Goal: Information Seeking & Learning: Learn about a topic

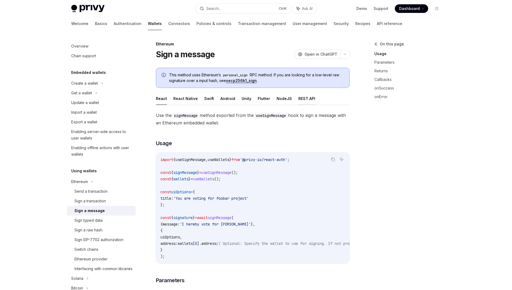
click at [308, 99] on button "REST API" at bounding box center [307, 98] width 17 height 13
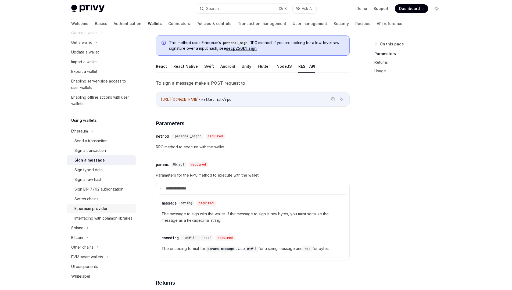
scroll to position [65, 0]
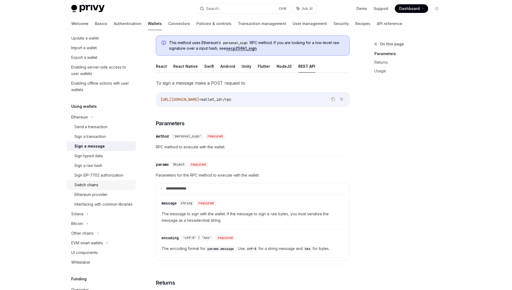
click at [101, 188] on div "Switch chains" at bounding box center [104, 185] width 58 height 6
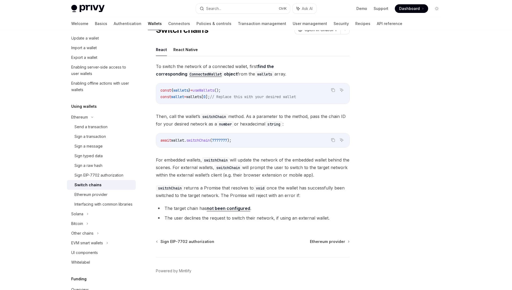
scroll to position [38, 0]
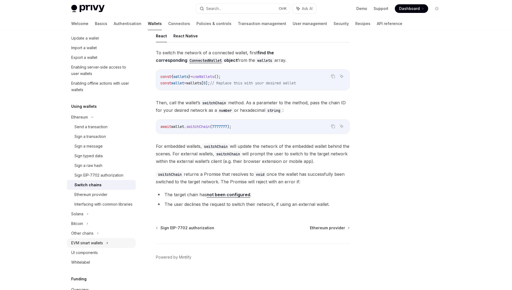
click at [98, 246] on div "EVM smart wallets" at bounding box center [87, 243] width 32 height 6
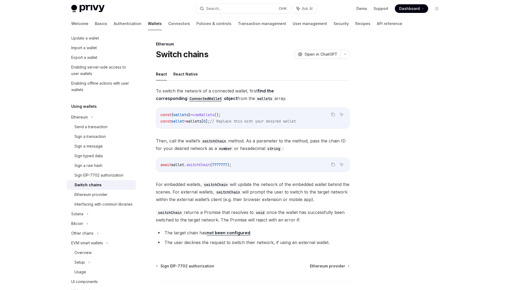
type textarea "*"
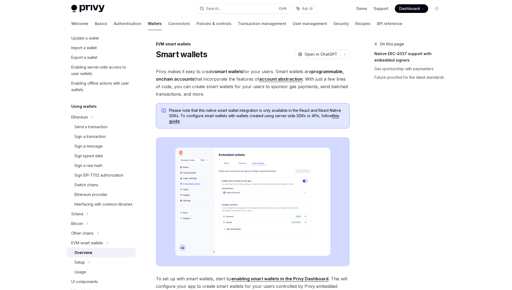
scroll to position [32, 0]
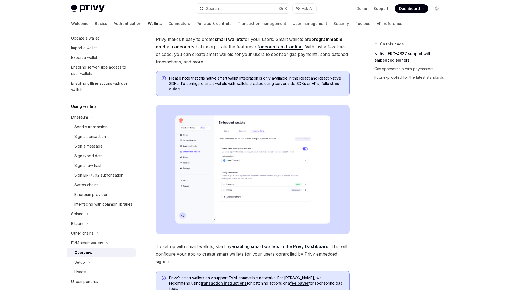
click at [249, 152] on img at bounding box center [253, 169] width 194 height 129
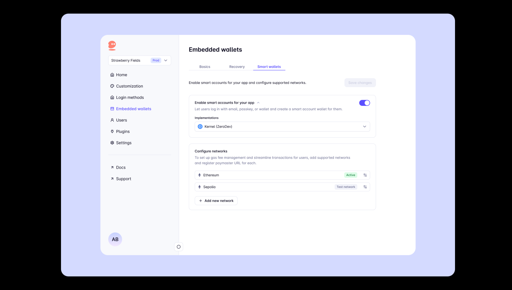
click at [494, 119] on div at bounding box center [256, 145] width 512 height 290
